Goal: Check status: Check status

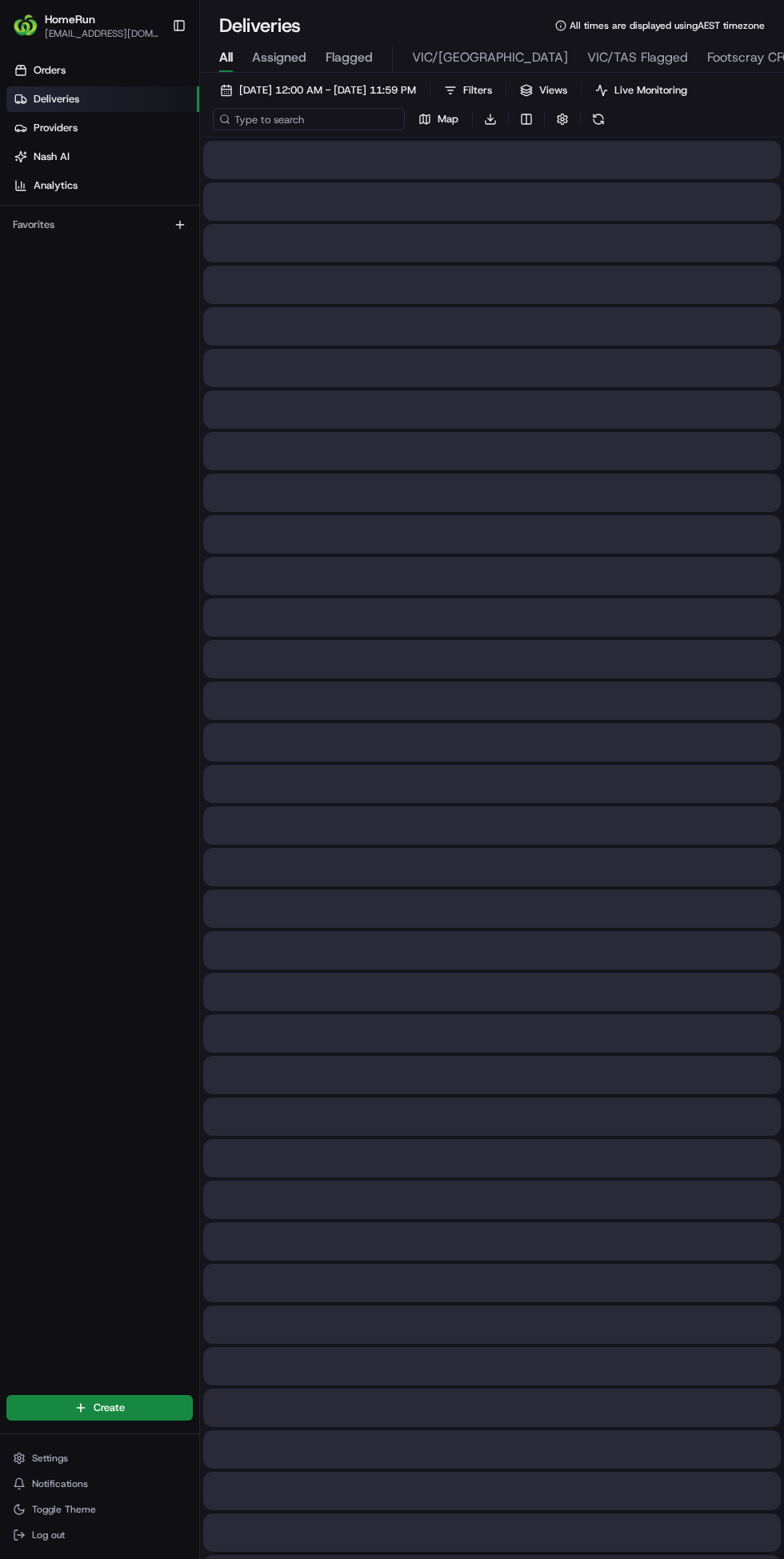
click at [269, 123] on input at bounding box center [308, 119] width 192 height 23
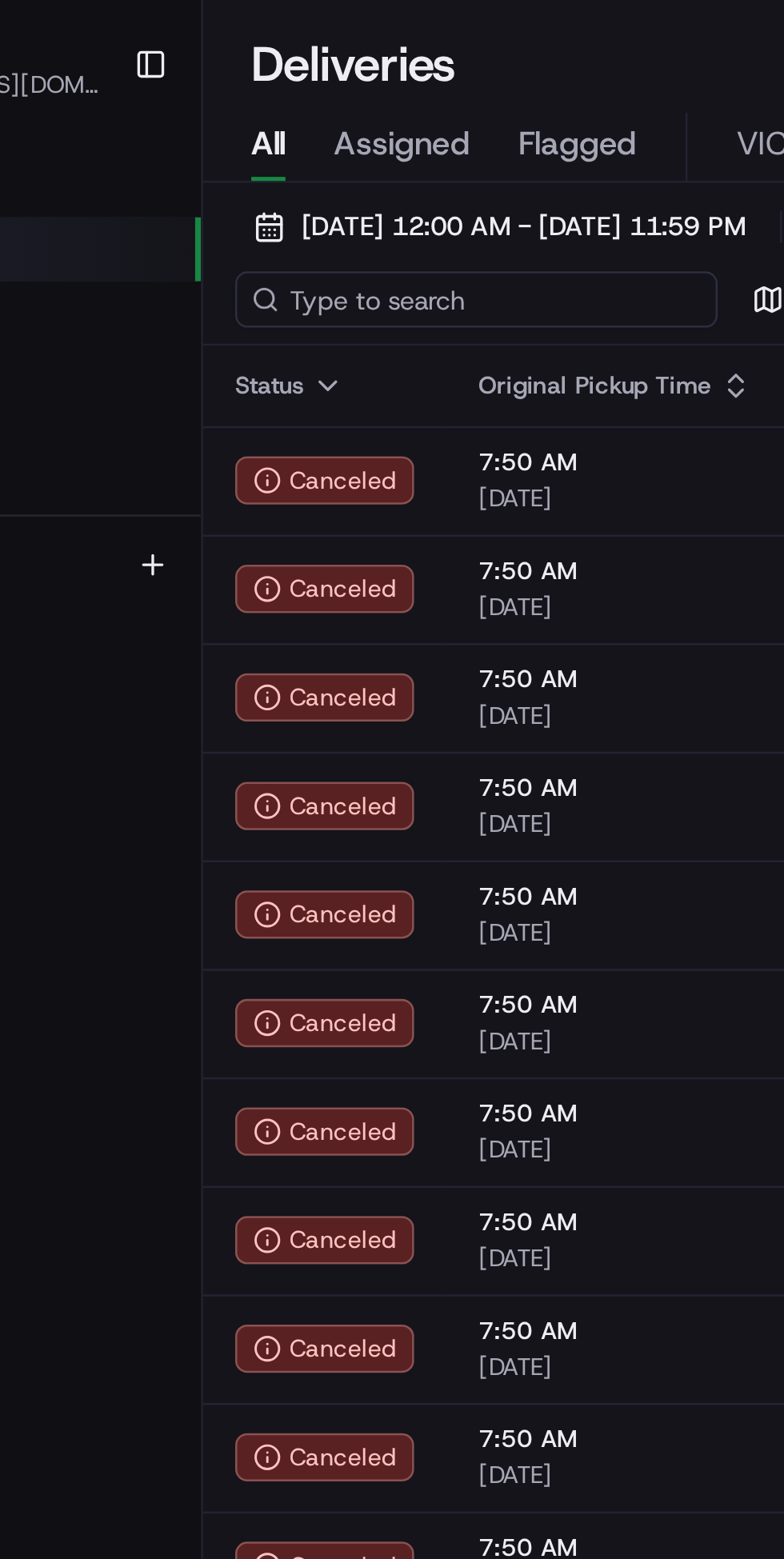
paste input "266105480"
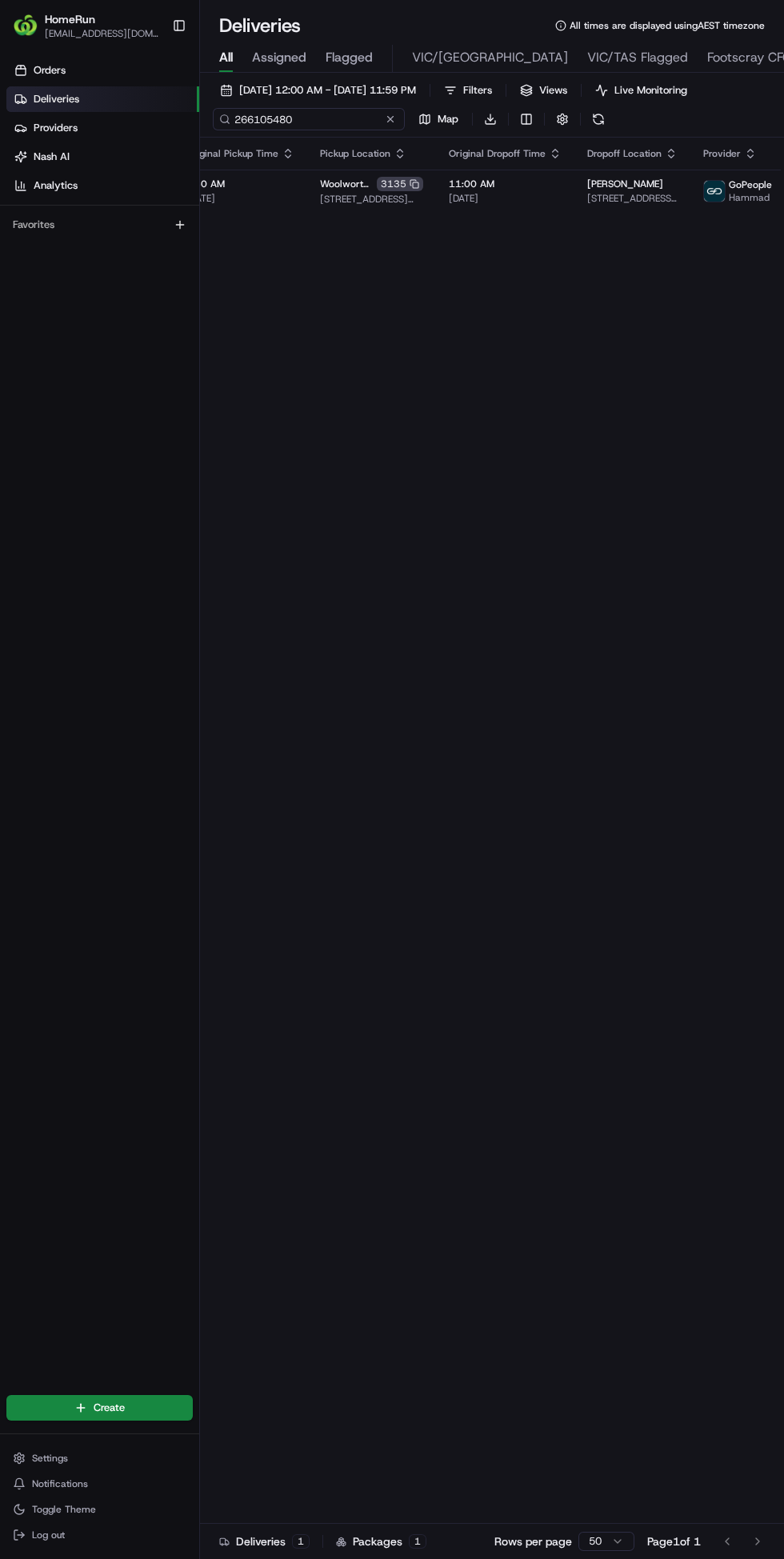
scroll to position [0, 66]
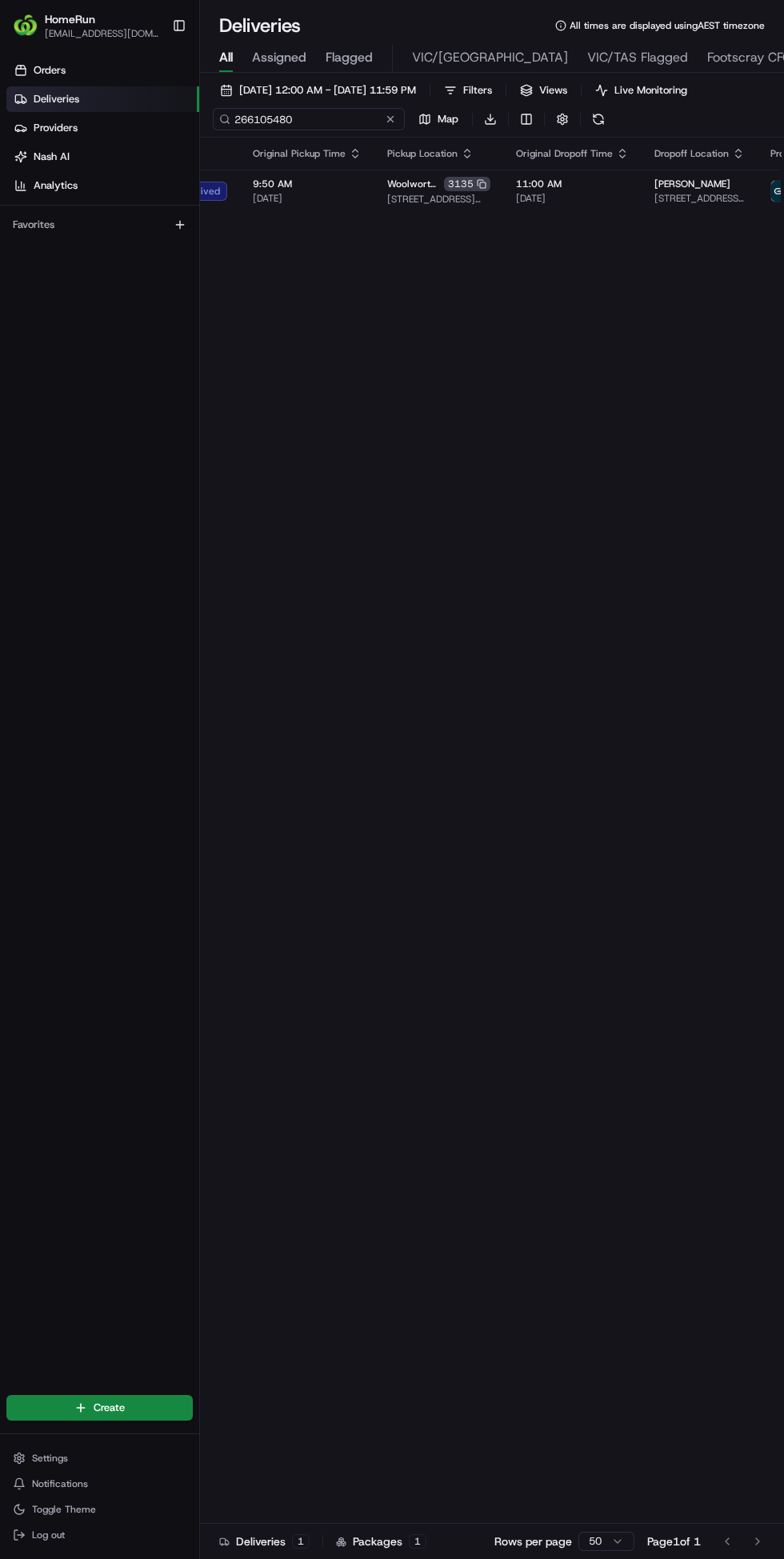
type input "266105480"
click at [322, 198] on span "[DATE]" at bounding box center [307, 198] width 108 height 13
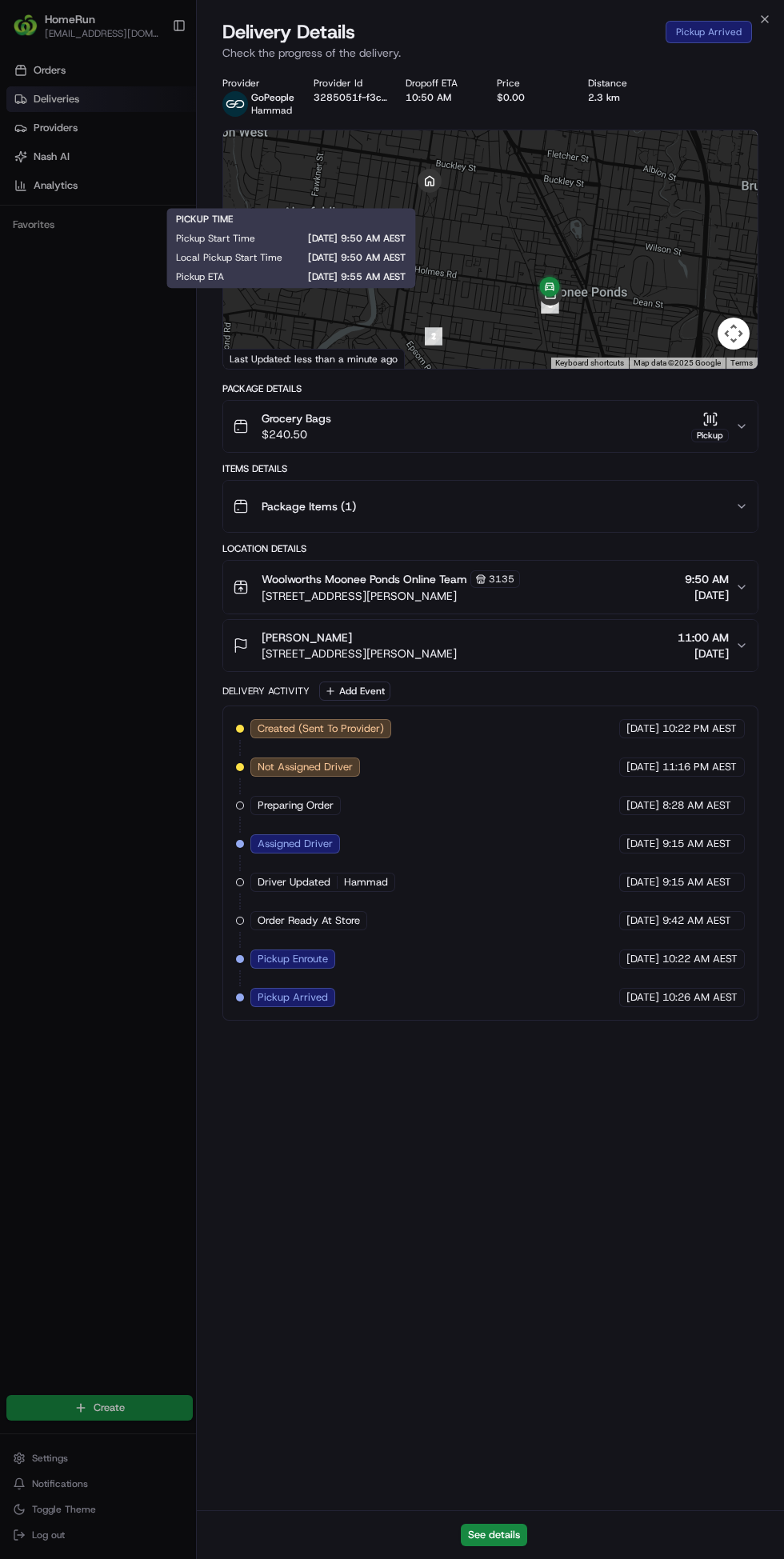
click at [694, 424] on div "Pickup" at bounding box center [709, 426] width 38 height 31
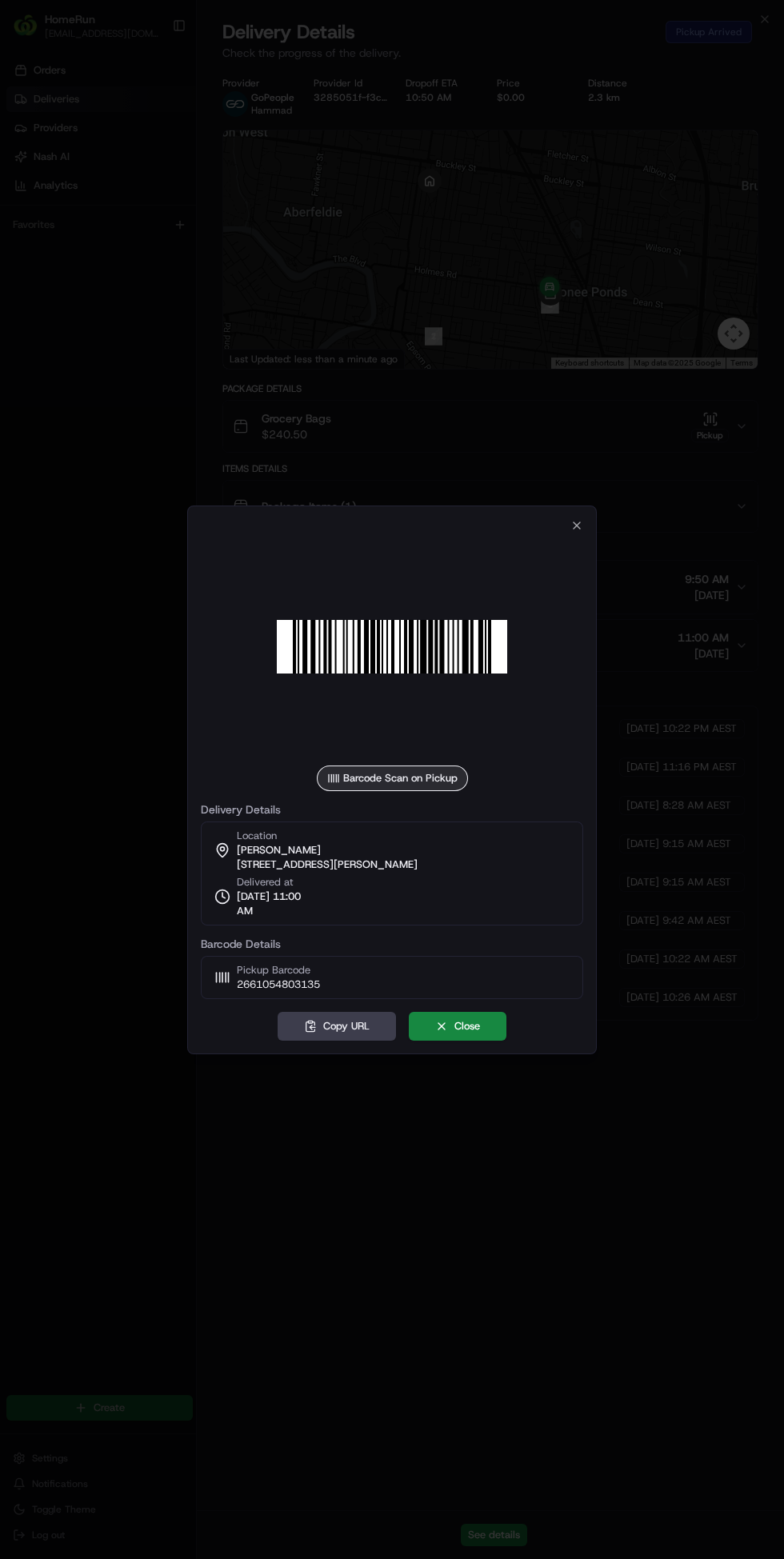
click at [712, 582] on div at bounding box center [392, 779] width 784 height 1559
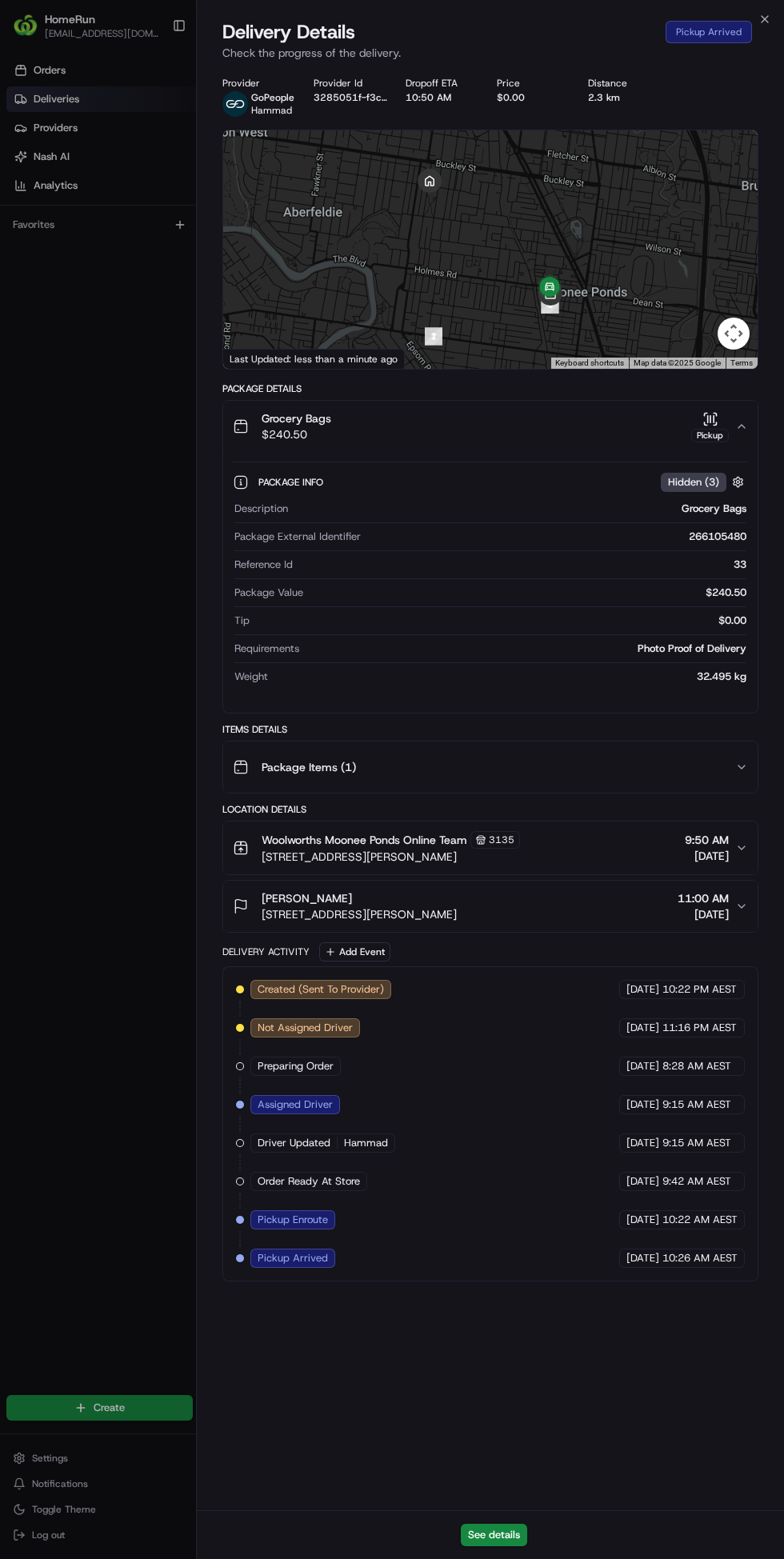
click at [584, 437] on div "Grocery Bags $240.50 Pickup" at bounding box center [484, 426] width 502 height 32
